Goal: Find contact information: Find contact information

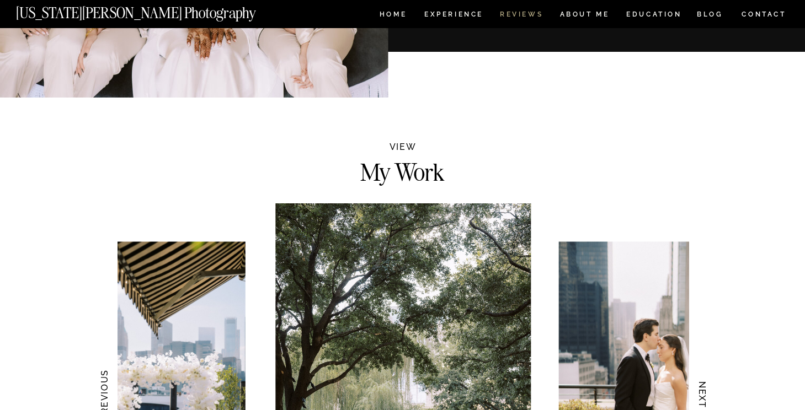
scroll to position [552, 0]
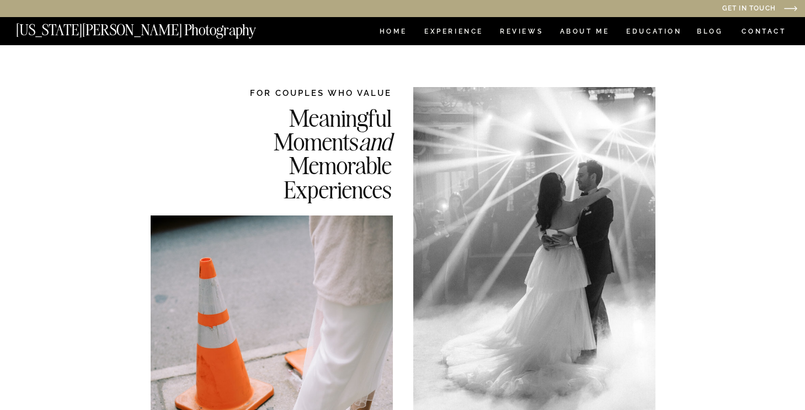
click at [762, 30] on nav "CONTACT" at bounding box center [764, 31] width 46 height 12
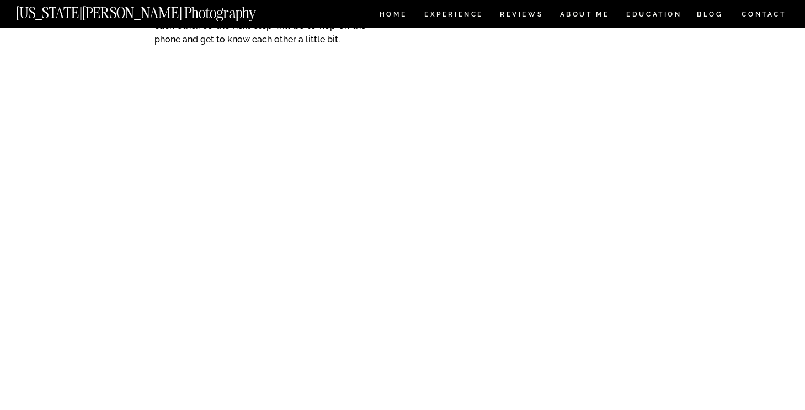
scroll to position [646, 0]
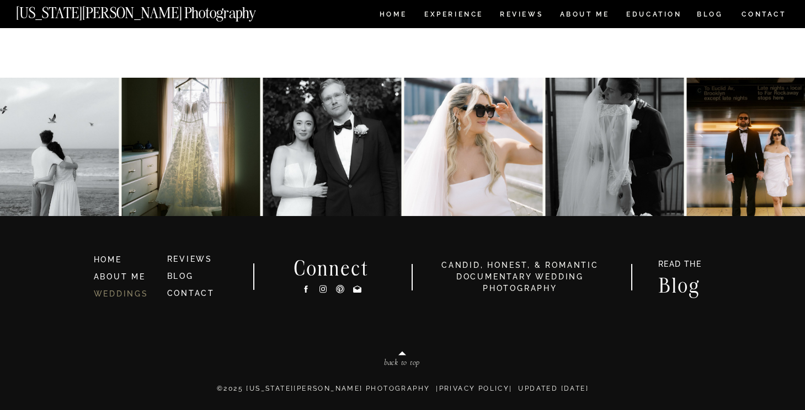
click at [113, 295] on link "WEDDINGS" at bounding box center [121, 294] width 55 height 9
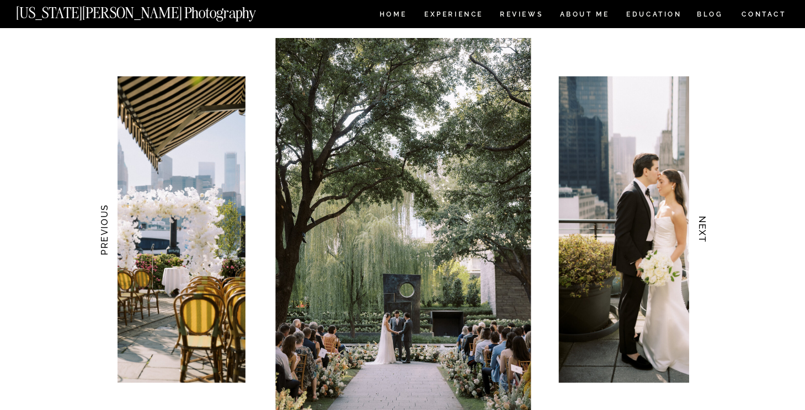
scroll to position [1103, 0]
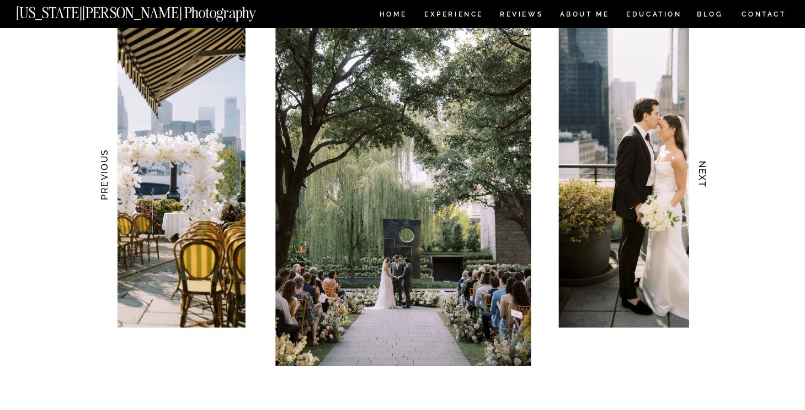
click at [706, 180] on h3 "NEXT" at bounding box center [702, 175] width 12 height 70
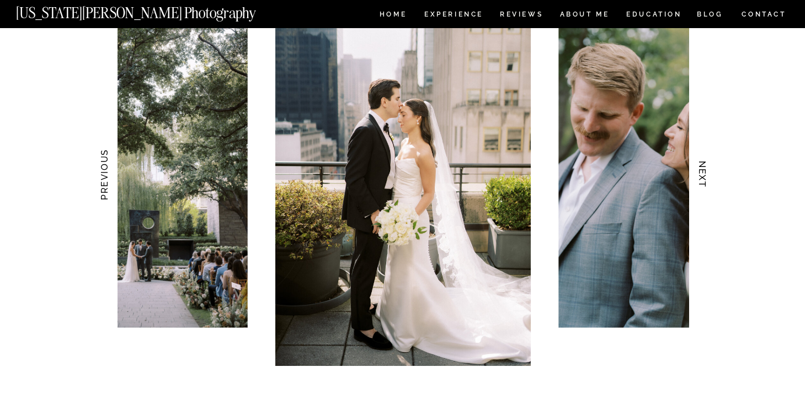
click at [706, 180] on h3 "NEXT" at bounding box center [702, 175] width 12 height 70
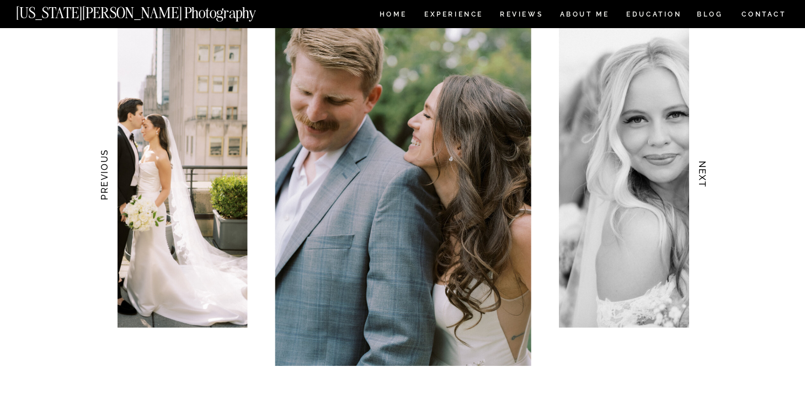
click at [706, 180] on h3 "NEXT" at bounding box center [702, 175] width 12 height 70
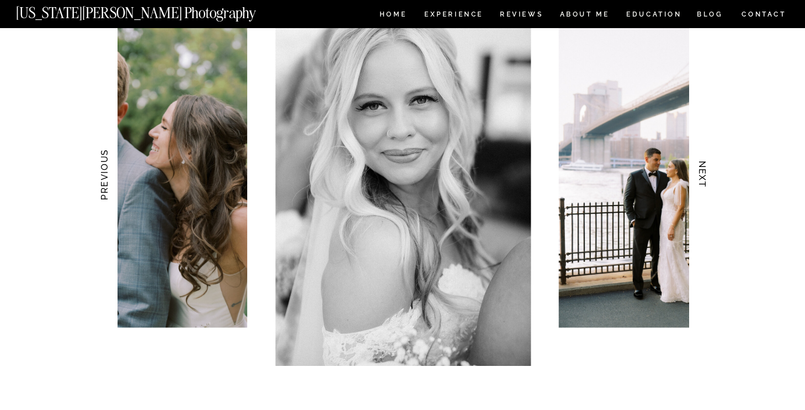
click at [706, 180] on h3 "NEXT" at bounding box center [702, 175] width 12 height 70
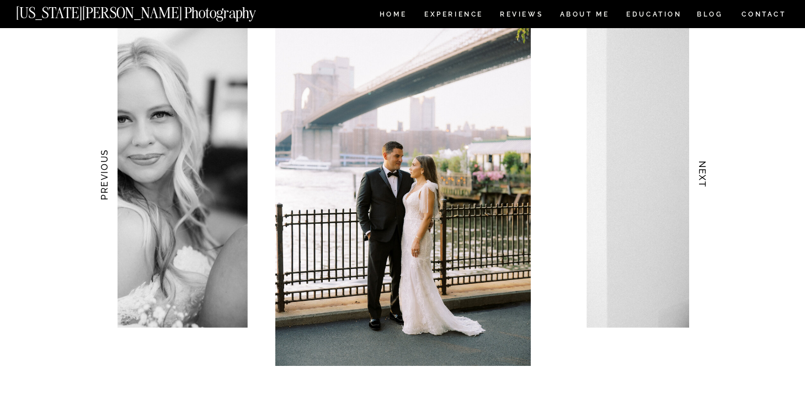
click at [706, 180] on h3 "NEXT" at bounding box center [702, 175] width 12 height 70
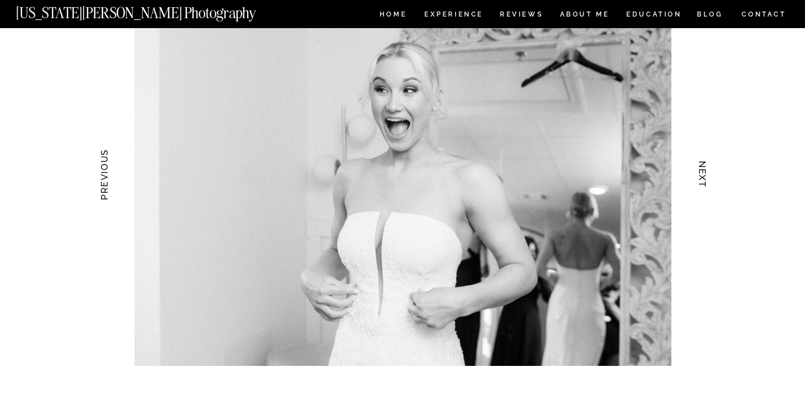
click at [706, 180] on h3 "NEXT" at bounding box center [702, 175] width 12 height 70
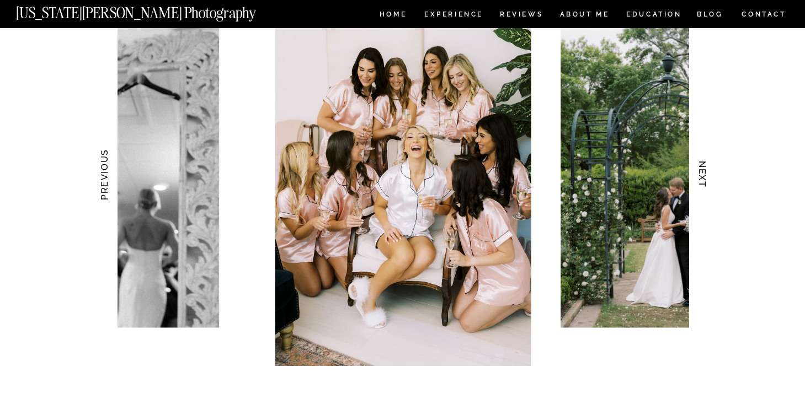
click at [706, 180] on h3 "NEXT" at bounding box center [702, 175] width 12 height 70
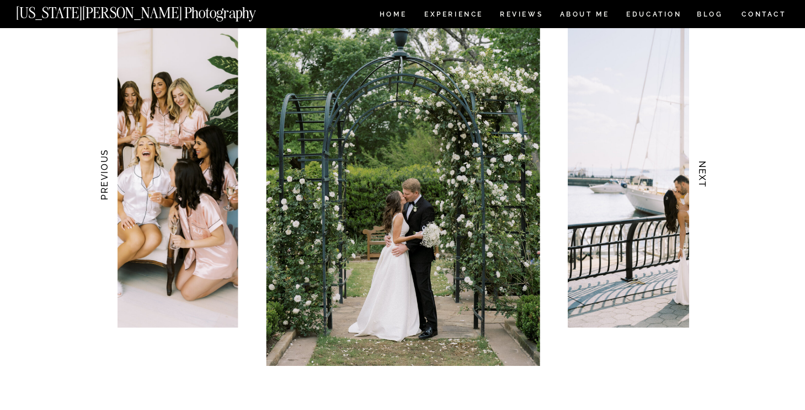
click at [706, 180] on h3 "NEXT" at bounding box center [702, 175] width 12 height 70
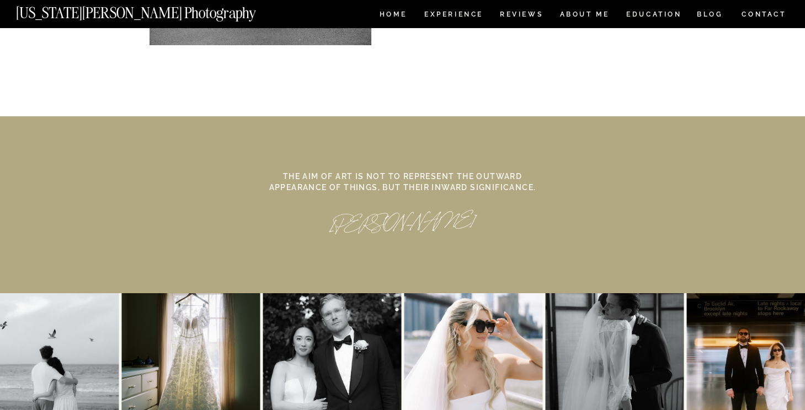
scroll to position [5130, 0]
